Goal: Task Accomplishment & Management: Manage account settings

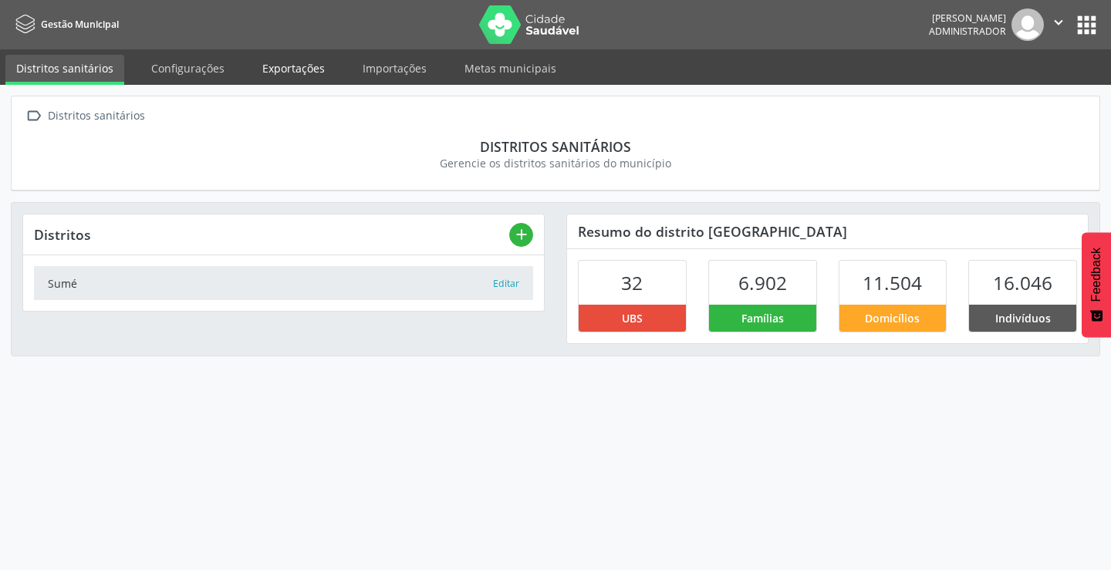
click at [295, 72] on link "Exportações" at bounding box center [293, 68] width 84 height 27
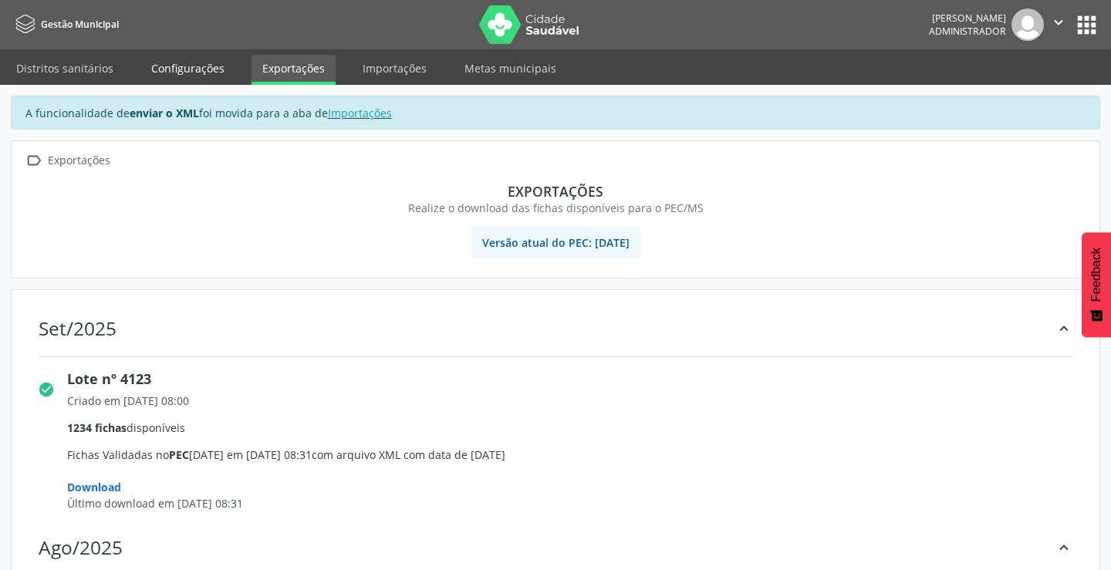
click at [197, 66] on link "Configurações" at bounding box center [187, 68] width 95 height 27
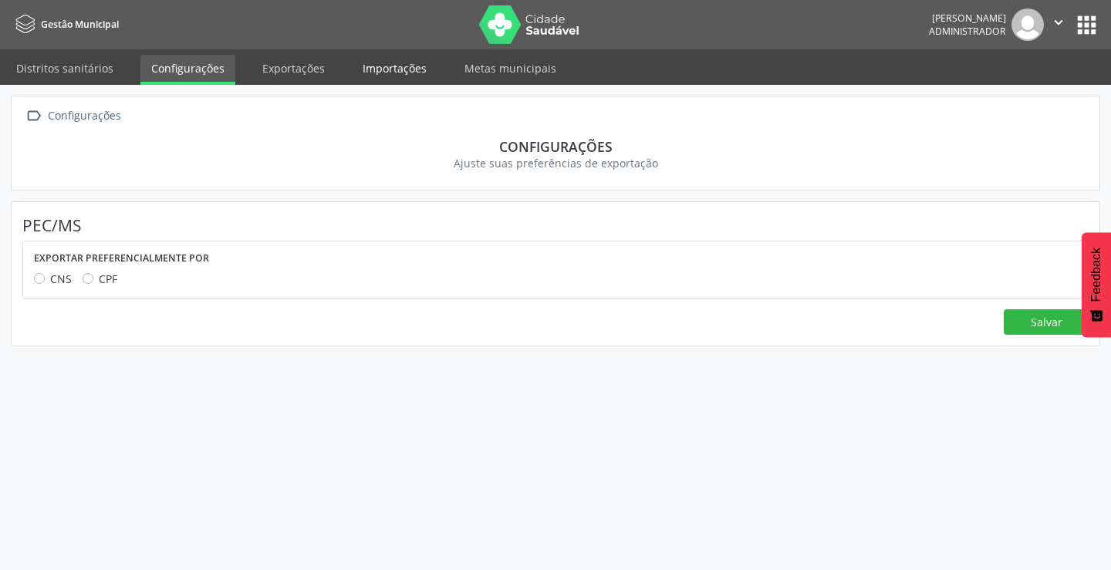
click at [380, 64] on link "Importações" at bounding box center [395, 68] width 86 height 27
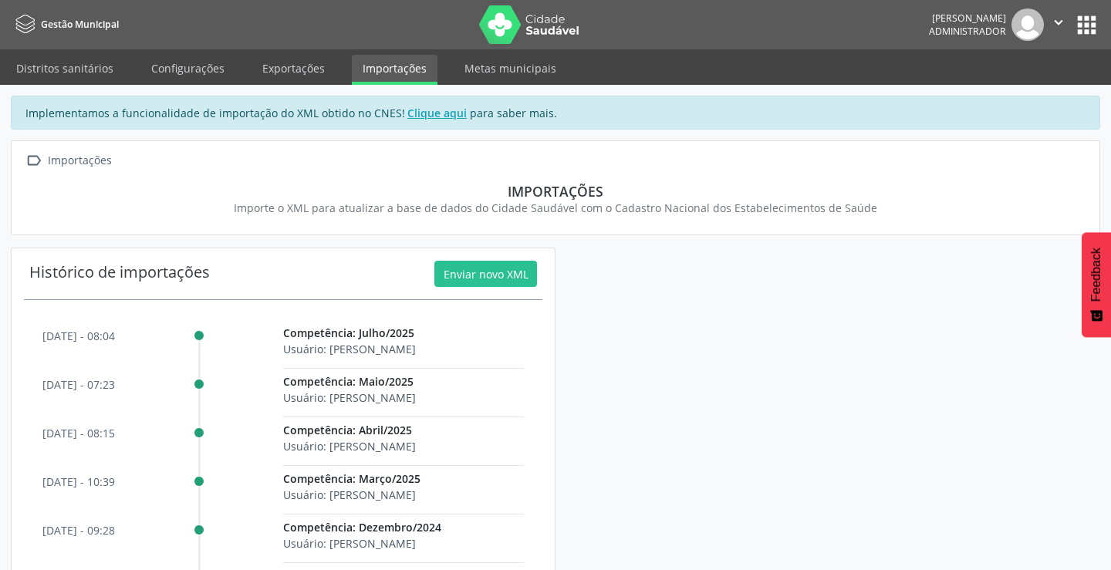
click at [1062, 27] on icon "" at bounding box center [1058, 22] width 17 height 17
click at [1020, 99] on link "Sair" at bounding box center [1019, 94] width 106 height 22
